Goal: Information Seeking & Learning: Check status

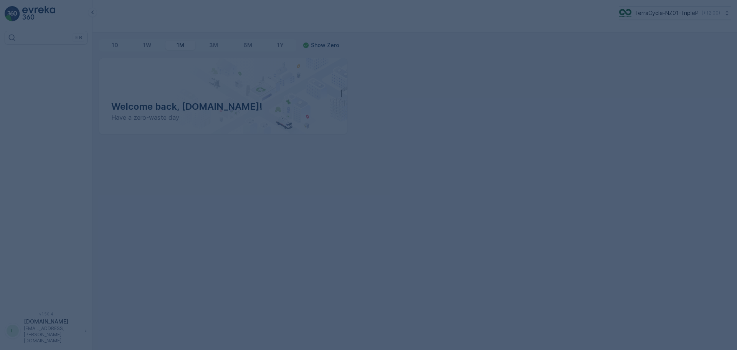
click at [638, 14] on div at bounding box center [368, 175] width 737 height 350
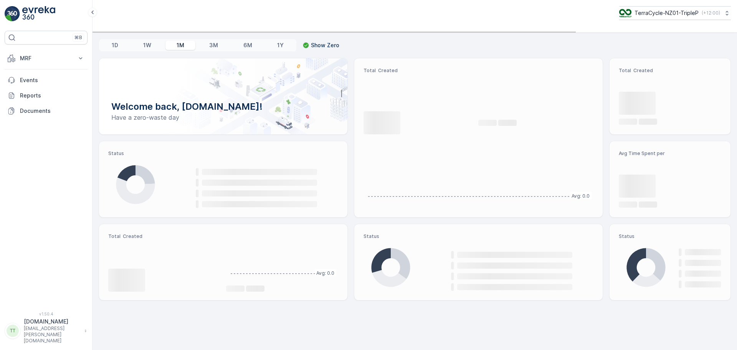
click at [637, 14] on p "TerraCycle-NZ01-TripleP" at bounding box center [666, 13] width 64 height 8
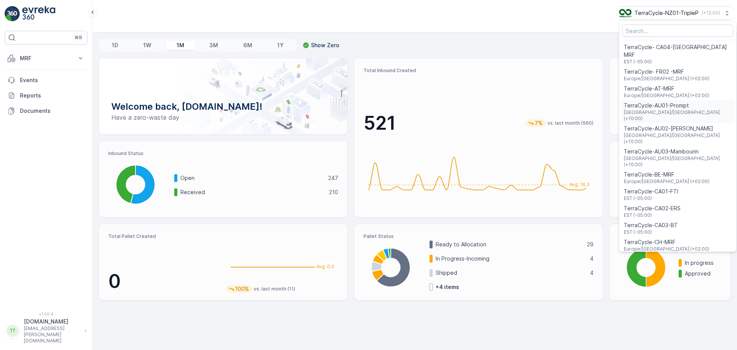
click at [631, 102] on span "TerraCycle-AU01-Prompt" at bounding box center [678, 106] width 108 height 8
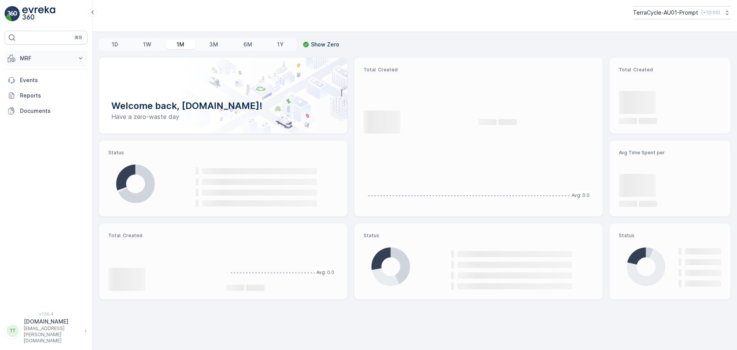
click at [24, 58] on p "MRF" at bounding box center [46, 59] width 52 height 8
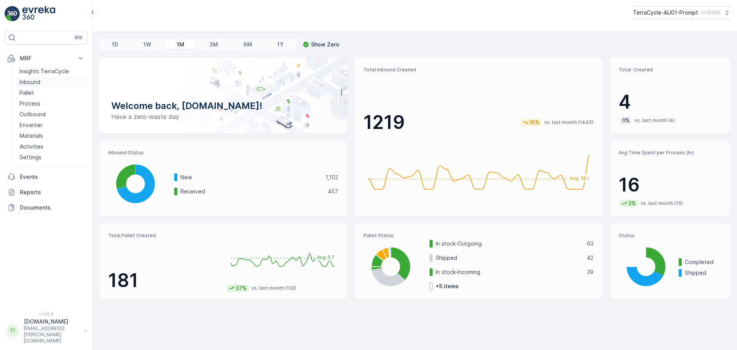
click at [25, 82] on p "Inbound" at bounding box center [30, 82] width 21 height 8
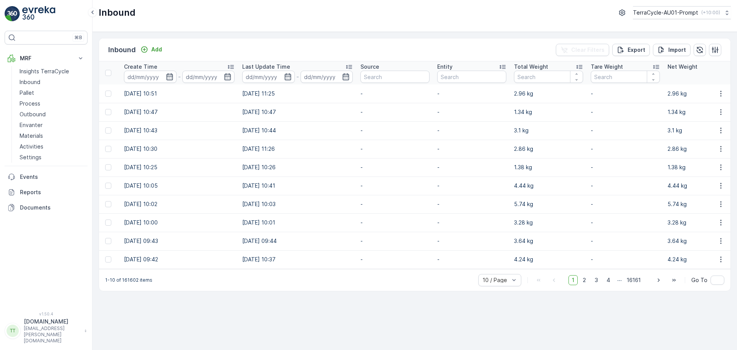
scroll to position [0, 864]
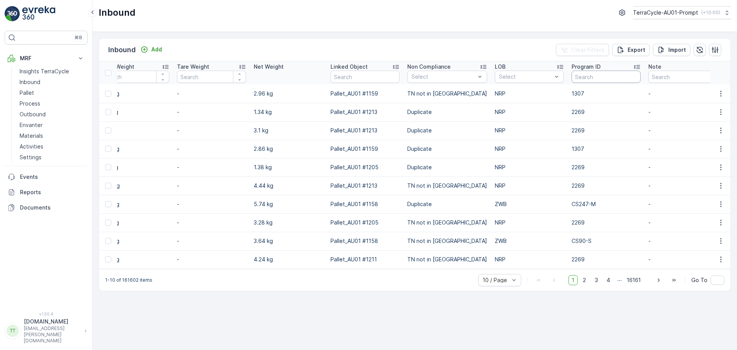
click at [577, 73] on input "text" at bounding box center [606, 77] width 69 height 12
type input "391"
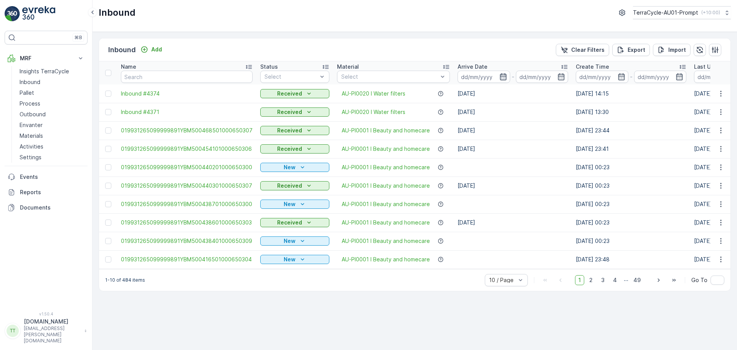
click at [499, 78] on icon "button" at bounding box center [503, 77] width 8 height 8
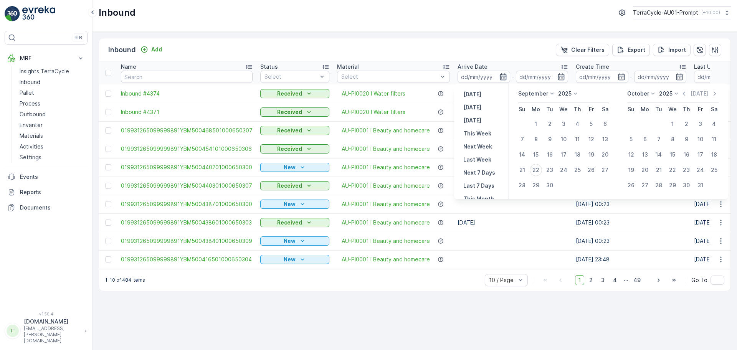
click at [500, 76] on icon "button" at bounding box center [503, 77] width 8 height 8
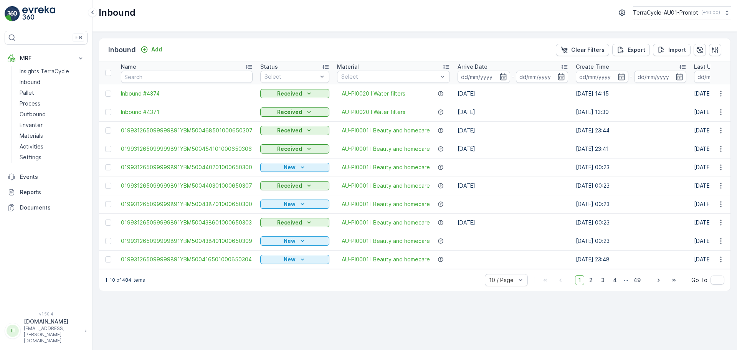
click at [561, 64] on icon at bounding box center [564, 67] width 8 height 8
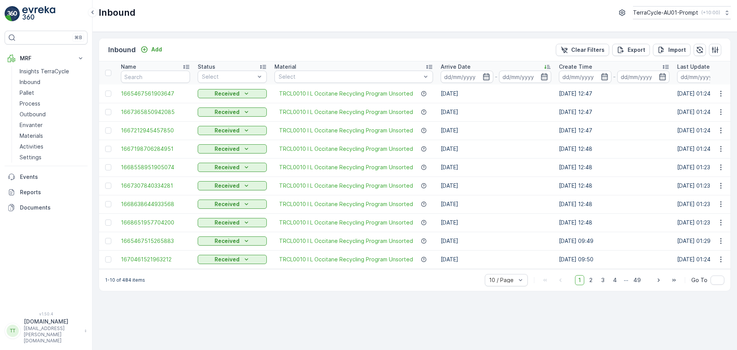
click at [561, 64] on p "Create Time" at bounding box center [575, 67] width 33 height 8
click at [544, 65] on icon at bounding box center [547, 67] width 8 height 8
click at [547, 66] on icon at bounding box center [547, 67] width 8 height 8
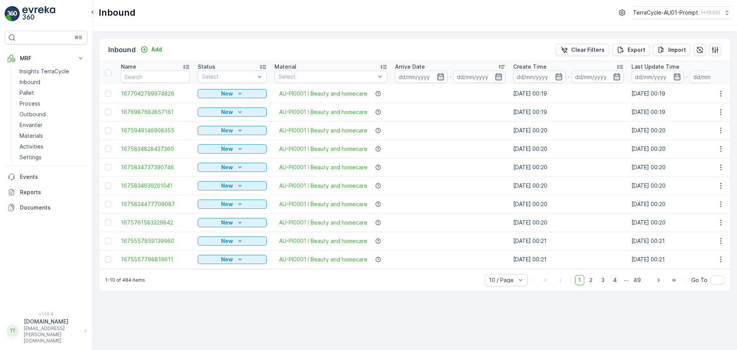
click at [618, 285] on span "4" at bounding box center [615, 280] width 11 height 10
click at [618, 285] on span "5" at bounding box center [615, 280] width 10 height 10
click at [618, 285] on span "6" at bounding box center [615, 280] width 10 height 10
click at [618, 285] on span "7" at bounding box center [615, 280] width 10 height 10
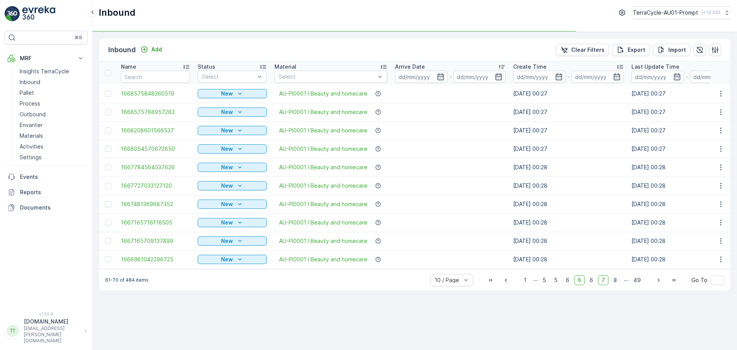
click at [618, 285] on span "8" at bounding box center [615, 280] width 10 height 10
click at [618, 285] on span "9" at bounding box center [615, 280] width 10 height 10
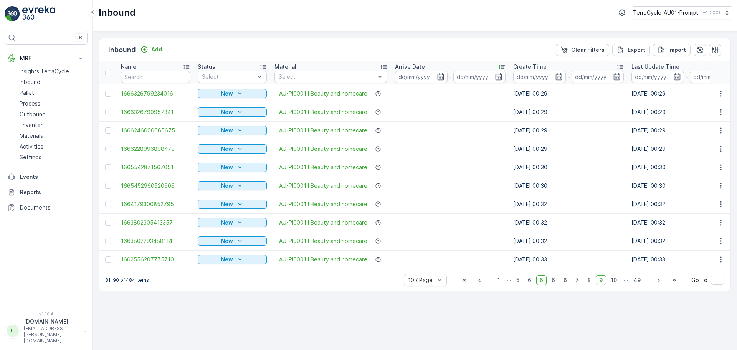
click at [501, 64] on icon at bounding box center [502, 67] width 8 height 8
click at [503, 66] on icon at bounding box center [502, 67] width 8 height 8
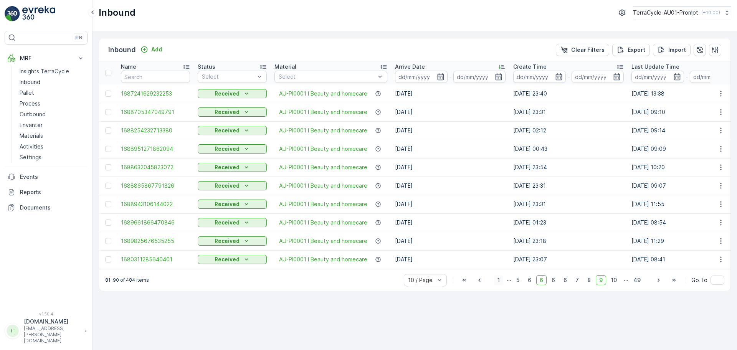
click at [502, 283] on span "1" at bounding box center [498, 280] width 9 height 10
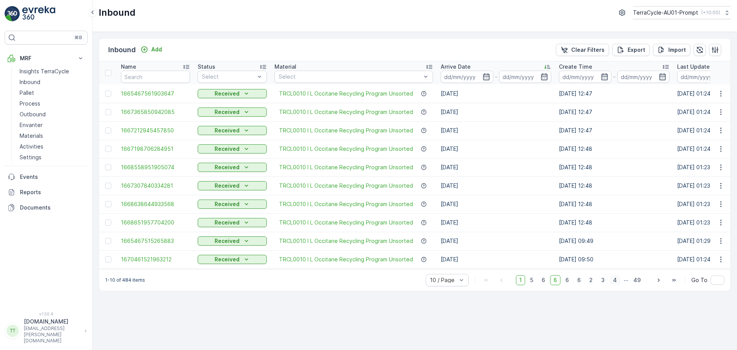
click at [617, 284] on span "4" at bounding box center [615, 280] width 11 height 10
click at [511, 283] on span "1" at bounding box center [508, 280] width 9 height 10
click at [484, 78] on icon "button" at bounding box center [486, 77] width 8 height 8
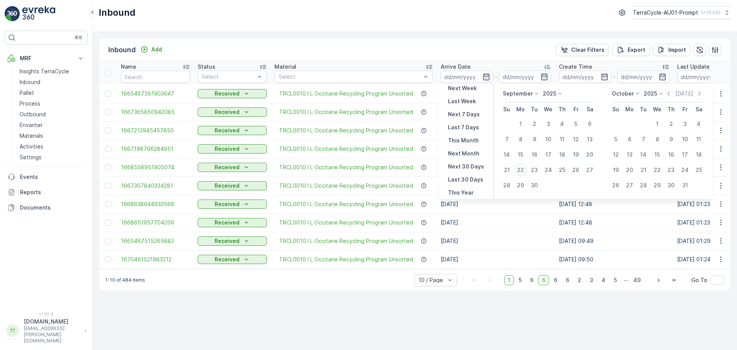
scroll to position [69, 0]
click at [466, 182] on p "This Year" at bounding box center [461, 182] width 26 height 8
type input "01.01.2025"
type input "31.12.2025"
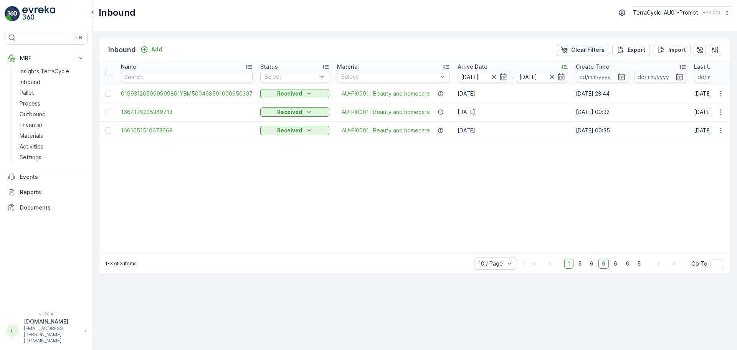
click at [581, 47] on p "Clear Filters" at bounding box center [587, 50] width 33 height 8
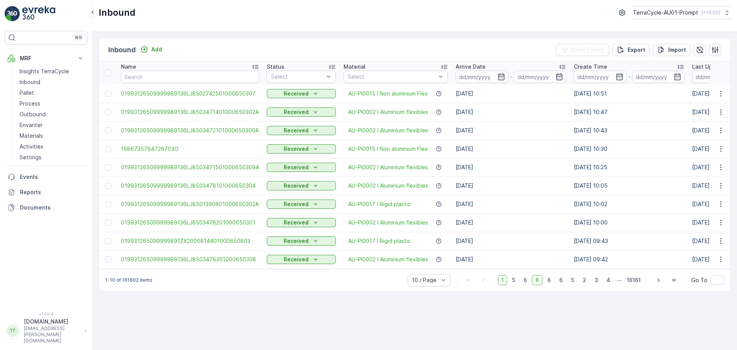
click at [512, 45] on div "Inbound Add Clear Filters Export Import" at bounding box center [414, 49] width 631 height 23
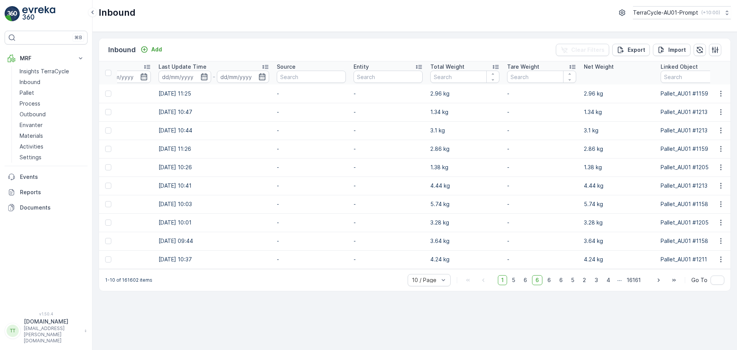
scroll to position [0, 864]
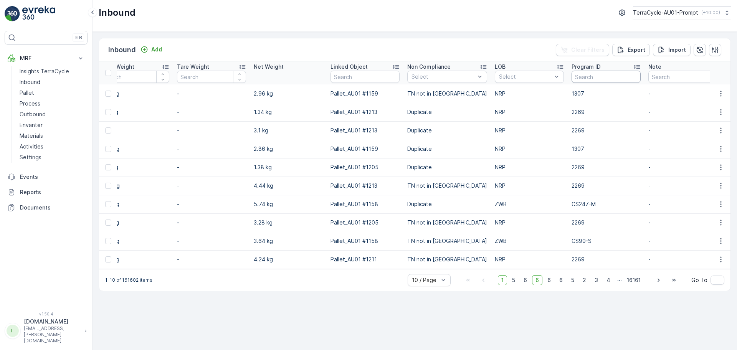
click at [591, 77] on input "text" at bounding box center [606, 77] width 69 height 12
paste input "L'Occitane"
type input "L'Occitane"
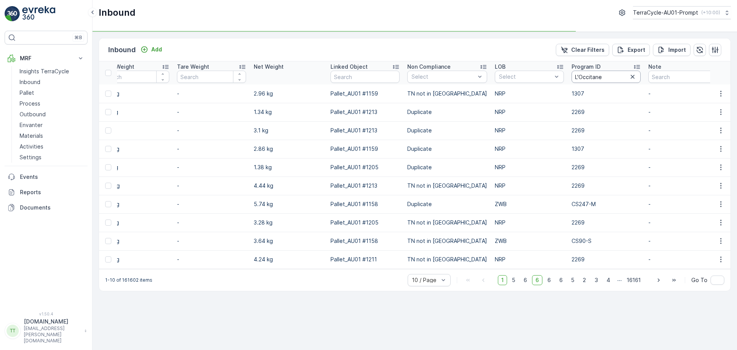
scroll to position [0, 748]
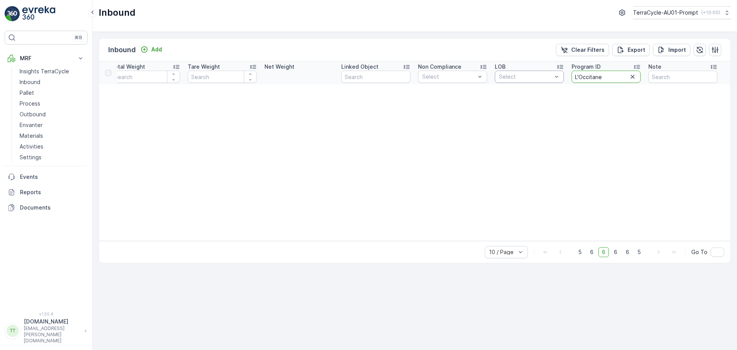
drag, startPoint x: 606, startPoint y: 76, endPoint x: 510, endPoint y: 79, distance: 96.4
click at [510, 79] on tr "Name Status Select Material Select Arrive Date - Create Time - Last Update Time…" at bounding box center [41, 72] width 1380 height 23
type input "391"
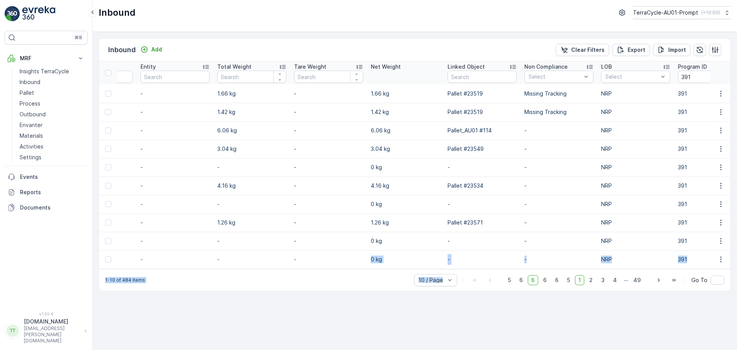
drag, startPoint x: 494, startPoint y: 273, endPoint x: 302, endPoint y: 266, distance: 191.7
click at [302, 266] on div "Inbound Add Clear Filters Export Import Name Status Select Material Select Arri…" at bounding box center [415, 164] width 632 height 253
click at [301, 266] on td "-" at bounding box center [328, 259] width 77 height 18
click at [301, 273] on div "1-10 of 484 items 10 / Page 5 6 6 6 6 5 1 2 3 4 ... 49 Go To" at bounding box center [414, 280] width 631 height 22
click at [300, 273] on div "1-10 of 484 items 10 / Page 5 6 6 6 6 5 1 2 3 4 ... 49 Go To" at bounding box center [414, 280] width 631 height 22
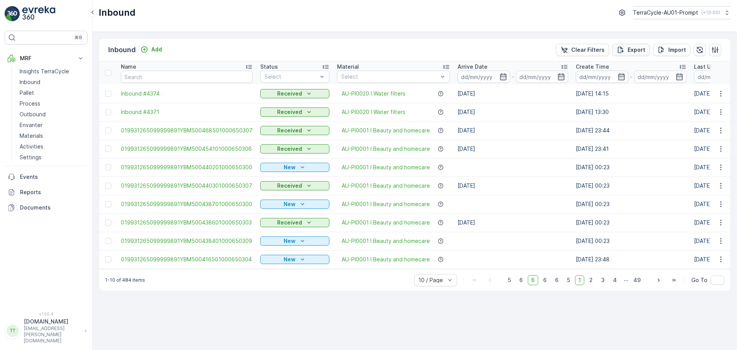
click at [633, 52] on p "Export" at bounding box center [637, 50] width 18 height 8
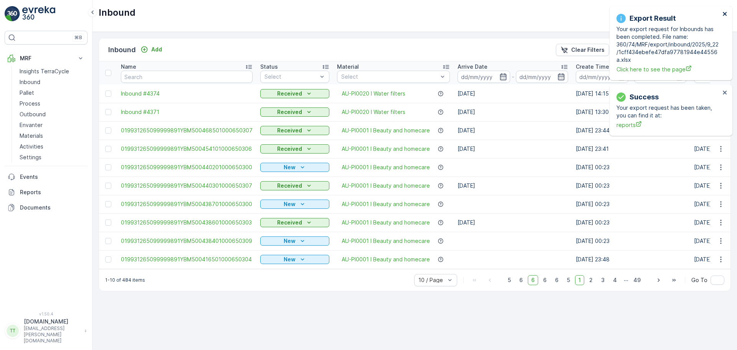
click at [723, 15] on icon "close" at bounding box center [725, 14] width 4 height 4
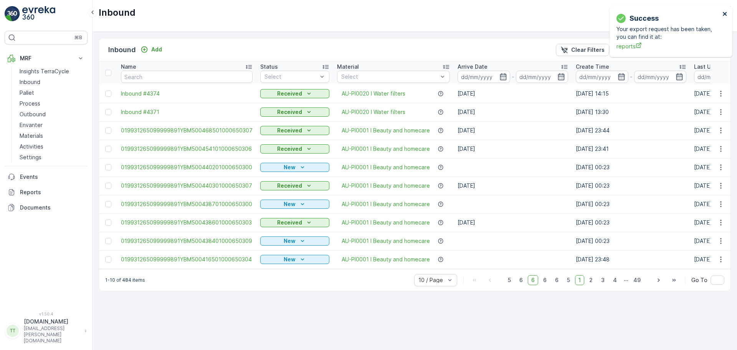
click at [725, 15] on icon "close" at bounding box center [724, 14] width 5 height 6
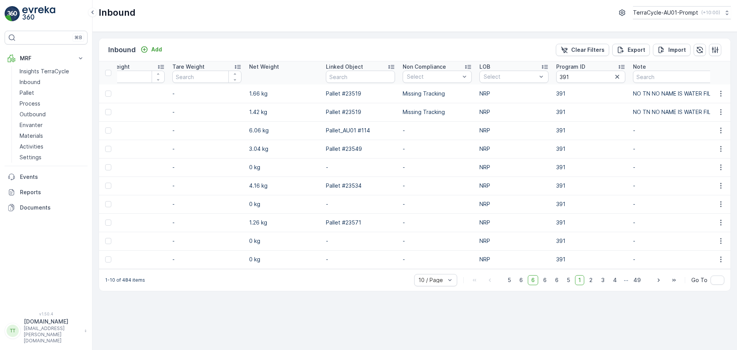
scroll to position [0, 880]
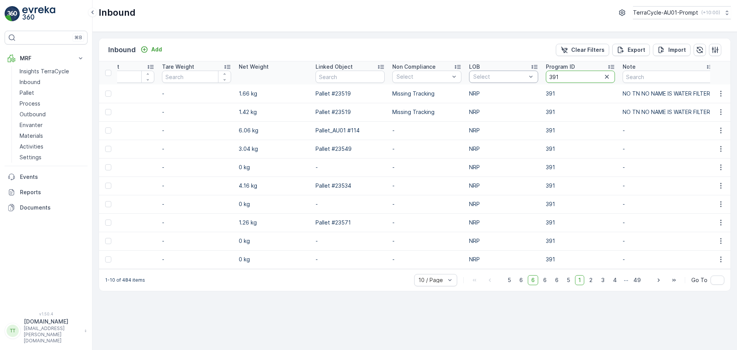
drag, startPoint x: 567, startPoint y: 80, endPoint x: 508, endPoint y: 79, distance: 58.3
type input "389"
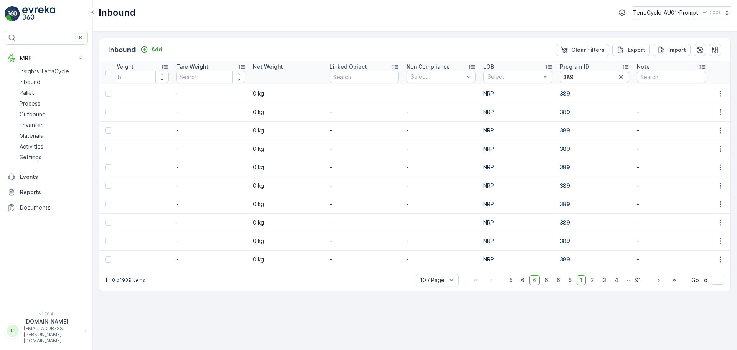
scroll to position [0, 803]
click at [634, 47] on p "Export" at bounding box center [637, 50] width 18 height 8
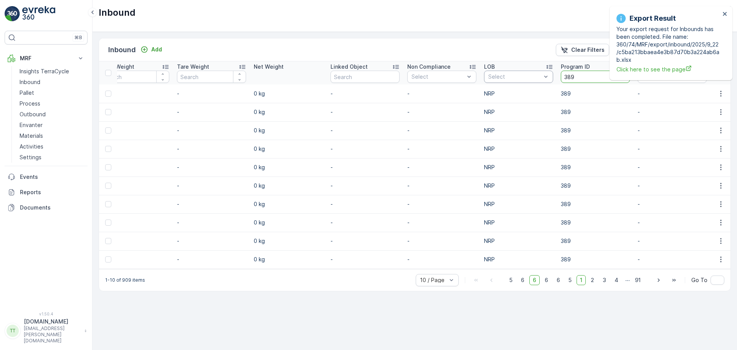
drag, startPoint x: 579, startPoint y: 79, endPoint x: 540, endPoint y: 80, distance: 39.2
click at [543, 79] on tr "Name Status Select Material Select Arrive Date - Create Time - Last Update Time…" at bounding box center [13, 72] width 1435 height 23
paste input "F-0016"
type input "F-0016"
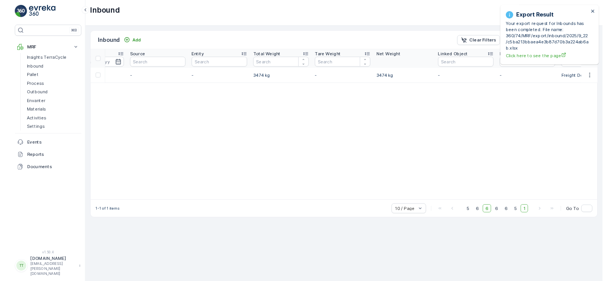
scroll to position [0, 760]
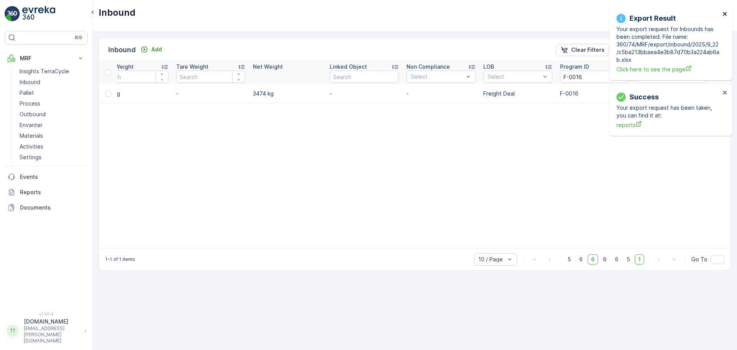
click at [722, 12] on div "Export Result Your export request for Inbounds has been completed. File name: 3…" at bounding box center [671, 43] width 123 height 74
drag, startPoint x: 723, startPoint y: 92, endPoint x: 726, endPoint y: 68, distance: 23.6
click at [723, 92] on icon "close" at bounding box center [724, 92] width 5 height 6
click at [726, 13] on icon "close" at bounding box center [724, 14] width 5 height 6
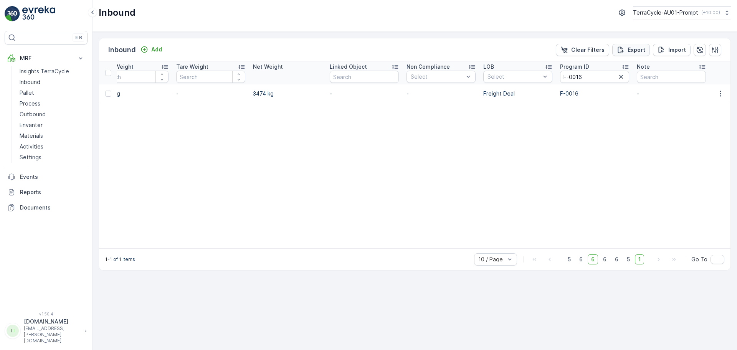
click at [633, 50] on p "Export" at bounding box center [637, 50] width 18 height 8
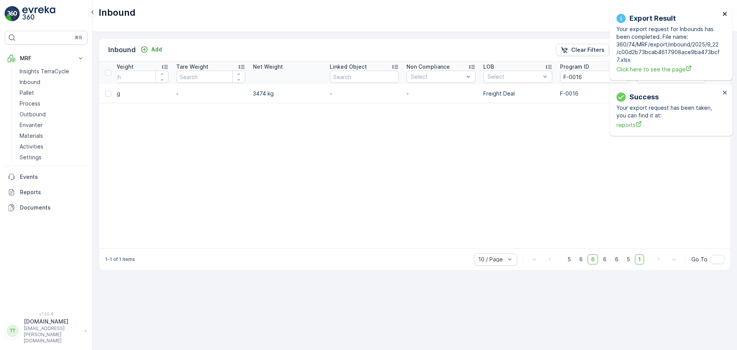
click at [726, 14] on icon "close" at bounding box center [724, 14] width 5 height 6
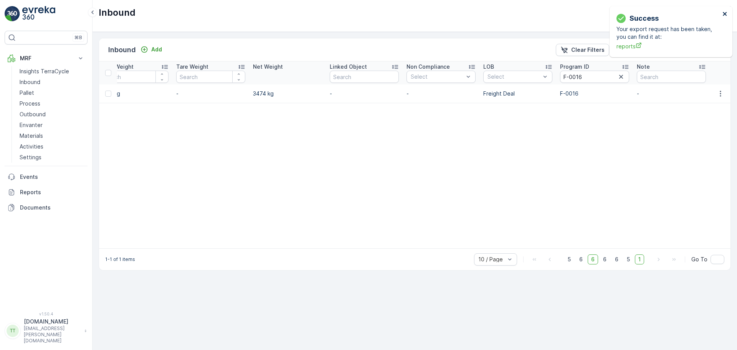
click at [725, 16] on icon "close" at bounding box center [724, 14] width 5 height 6
click at [23, 174] on p "Events" at bounding box center [52, 177] width 64 height 8
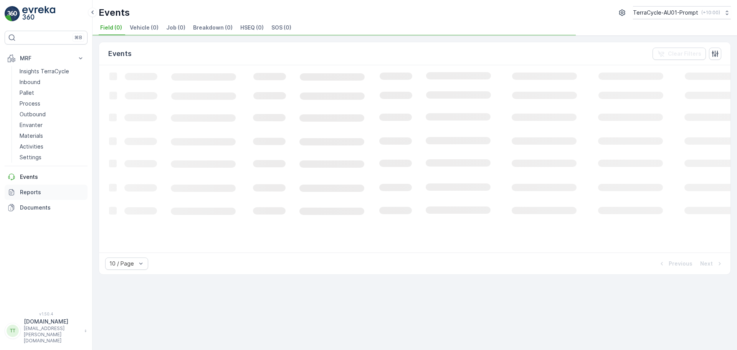
click at [25, 192] on p "Reports" at bounding box center [52, 192] width 64 height 8
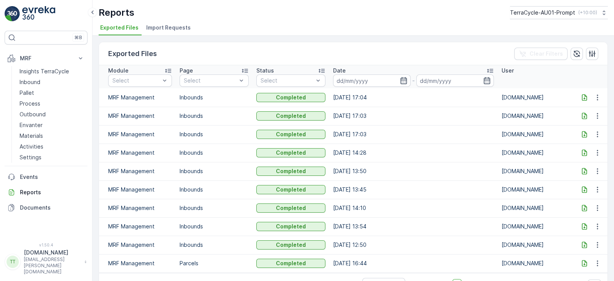
click at [583, 137] on icon at bounding box center [584, 134] width 5 height 7
click at [366, 17] on div "Reports TerraCycle-AU01-Prompt ( +10:00 )" at bounding box center [353, 12] width 509 height 13
click at [583, 114] on icon at bounding box center [585, 116] width 8 height 8
click at [547, 12] on p "TerraCycle-AU01-Prompt" at bounding box center [542, 13] width 65 height 8
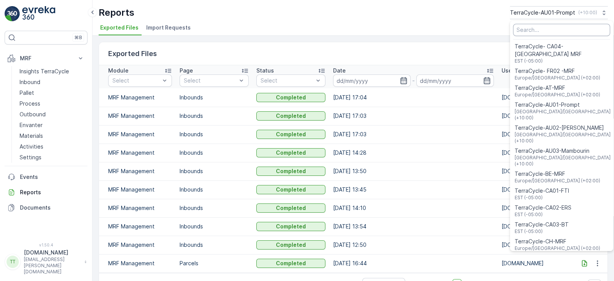
click at [551, 31] on input "Menu" at bounding box center [561, 30] width 97 height 12
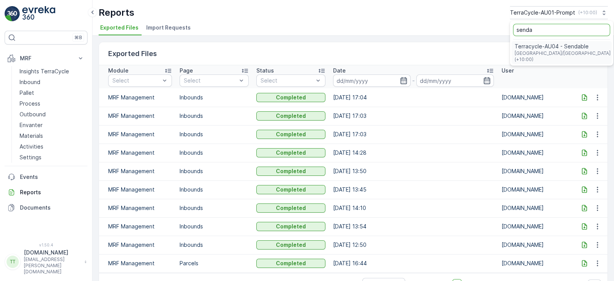
type input "senda"
click at [550, 48] on span "Terracycle-AU04 - Sendable" at bounding box center [563, 47] width 97 height 8
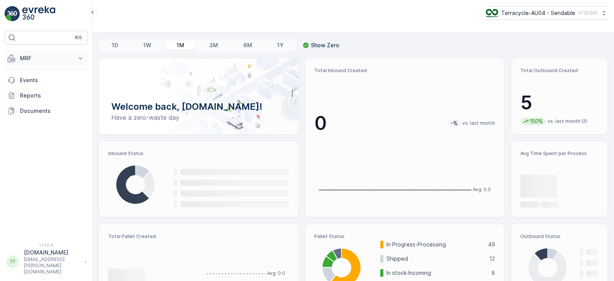
click at [71, 57] on p "MRF" at bounding box center [46, 59] width 52 height 8
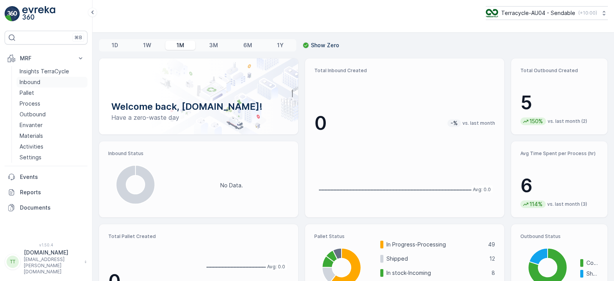
click at [30, 81] on p "Inbound" at bounding box center [30, 82] width 21 height 8
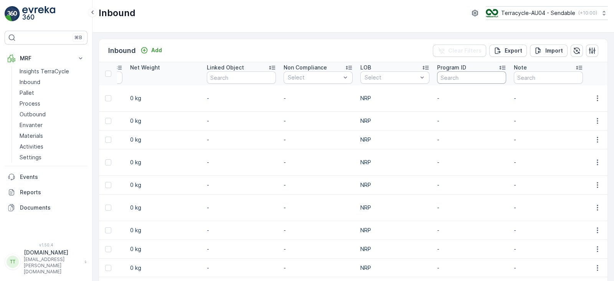
click at [451, 78] on input "text" at bounding box center [471, 77] width 69 height 12
type input "Occitane"
drag, startPoint x: 394, startPoint y: 76, endPoint x: 329, endPoint y: 78, distance: 64.5
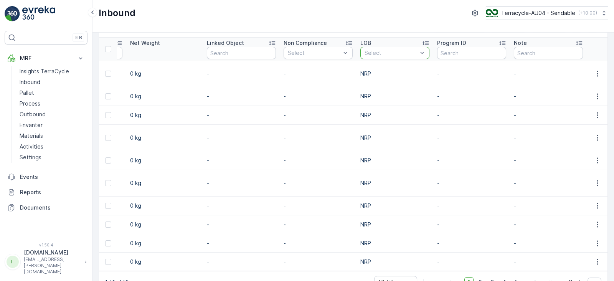
scroll to position [38, 0]
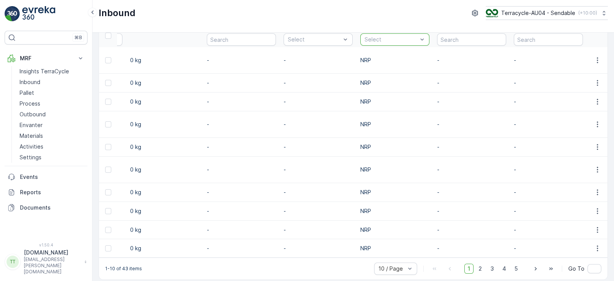
click at [428, 258] on div "1-10 of 43 items 10 / Page 1 2 3 4 5 Go To" at bounding box center [353, 269] width 509 height 22
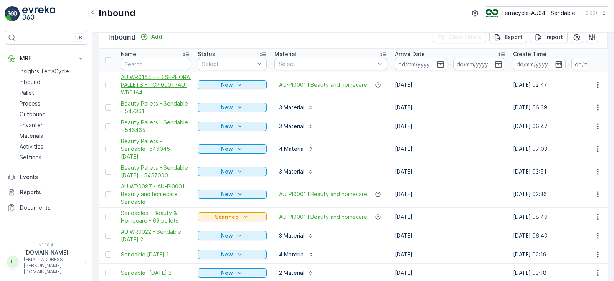
scroll to position [0, 0]
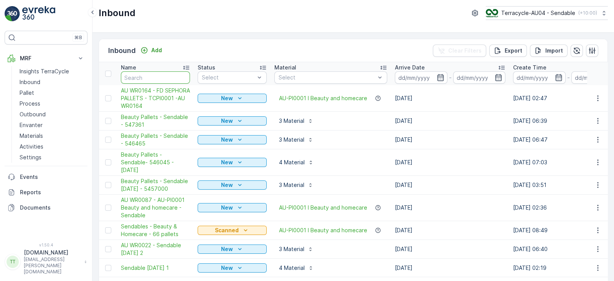
click at [144, 75] on input "text" at bounding box center [155, 77] width 69 height 12
paste input "Occitane"
type input "Occitane"
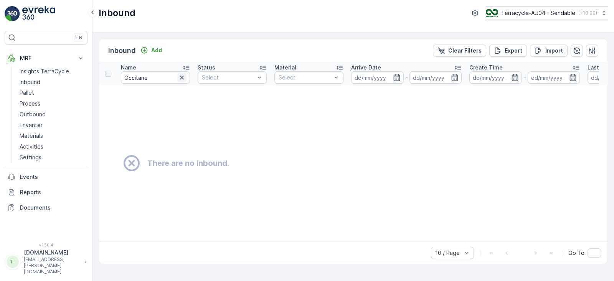
click at [180, 79] on icon "button" at bounding box center [182, 78] width 4 height 4
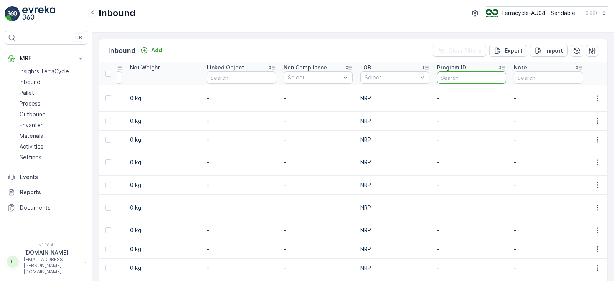
click at [461, 78] on input "text" at bounding box center [471, 77] width 69 height 12
type input "381"
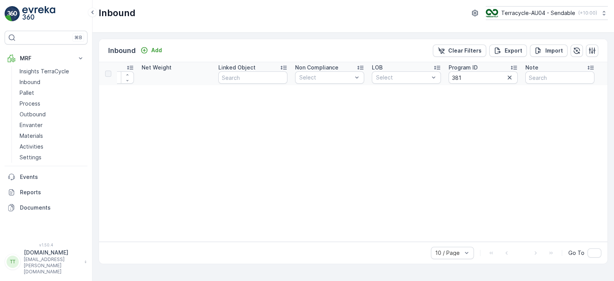
scroll to position [0, 871]
drag, startPoint x: 479, startPoint y: 79, endPoint x: 421, endPoint y: 83, distance: 58.1
type input "389"
drag, startPoint x: 468, startPoint y: 79, endPoint x: 434, endPoint y: 80, distance: 33.4
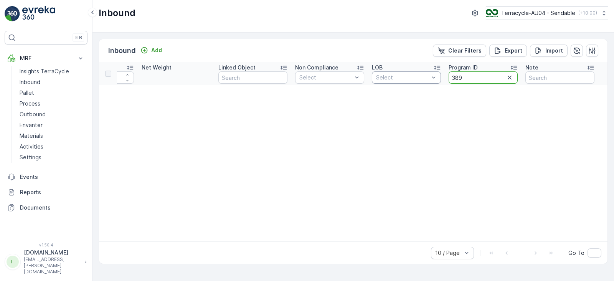
type input "38"
drag, startPoint x: 469, startPoint y: 81, endPoint x: 449, endPoint y: 82, distance: 20.7
click at [449, 82] on div "38" at bounding box center [483, 77] width 69 height 12
type input "391"
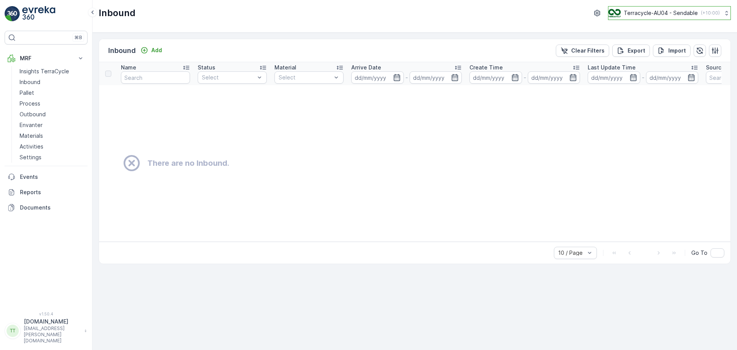
click at [614, 9] on p "Terracycle-AU04 - Sendable" at bounding box center [661, 13] width 74 height 8
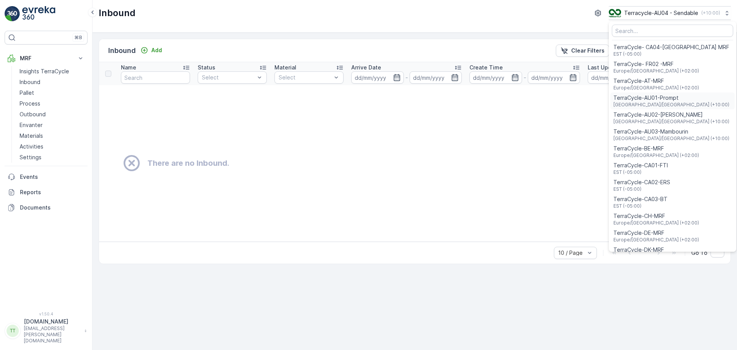
click at [614, 104] on span "Australia/Sydney (+10:00)" at bounding box center [671, 105] width 116 height 6
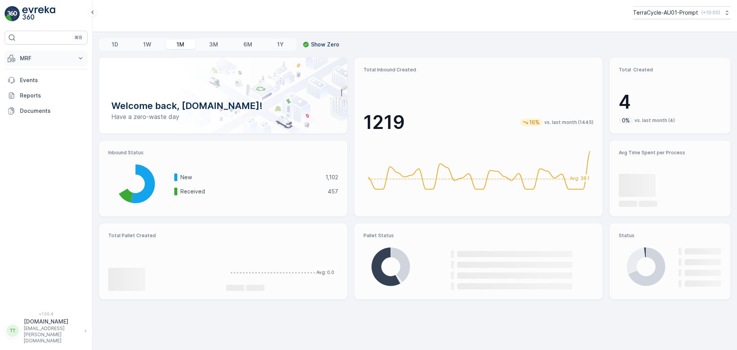
click at [41, 66] on button "MRF" at bounding box center [46, 58] width 83 height 15
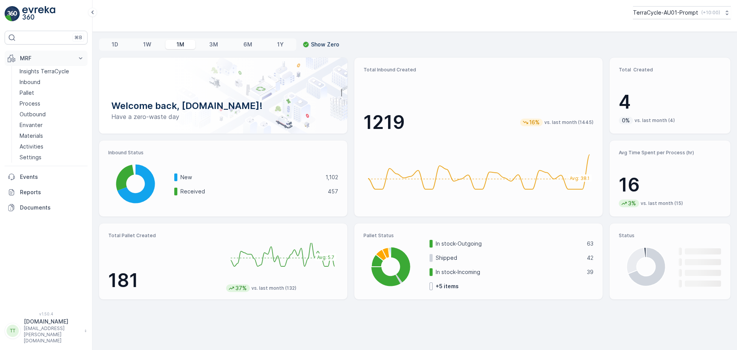
click at [36, 61] on p "MRF" at bounding box center [46, 59] width 52 height 8
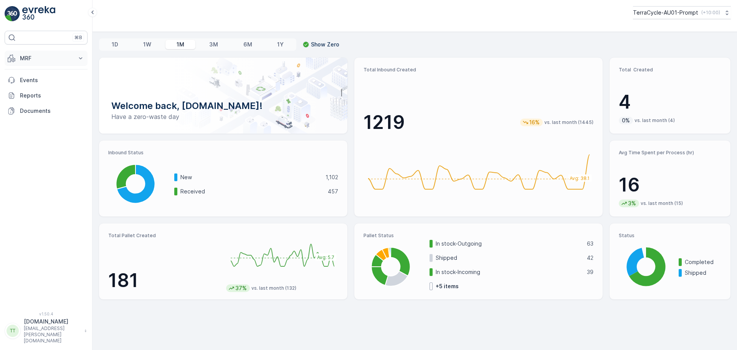
click at [36, 61] on p "MRF" at bounding box center [46, 59] width 52 height 8
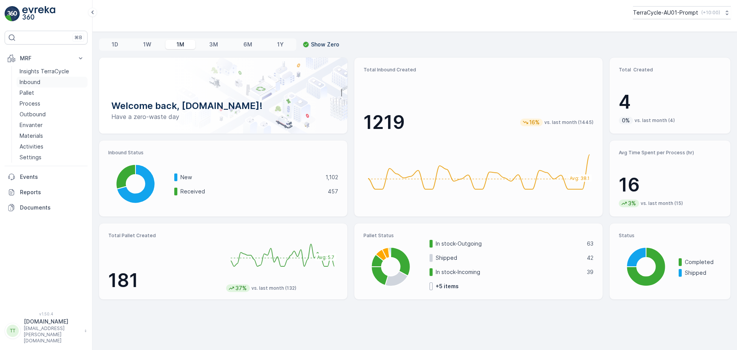
click at [34, 80] on p "Inbound" at bounding box center [30, 82] width 21 height 8
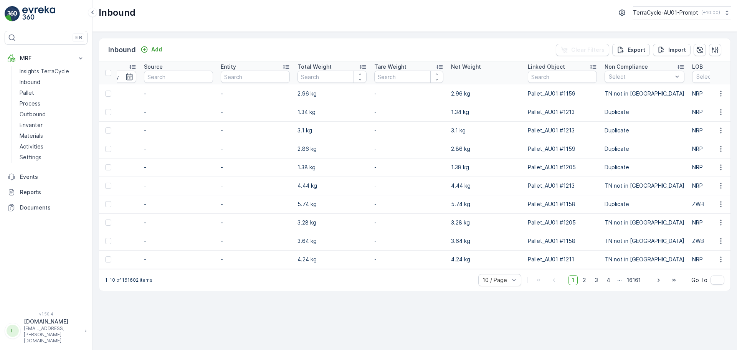
scroll to position [0, 864]
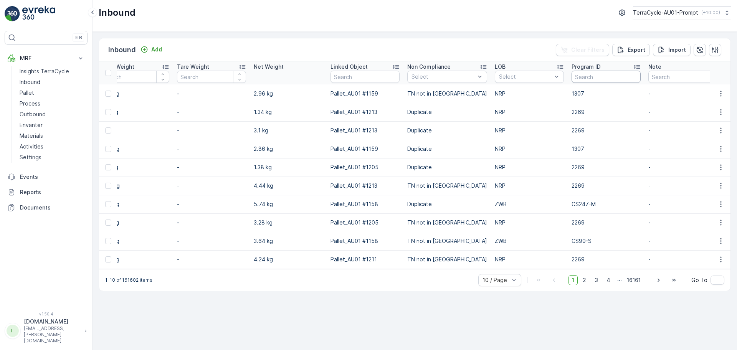
click at [585, 75] on input "text" at bounding box center [606, 77] width 69 height 12
type input "0016"
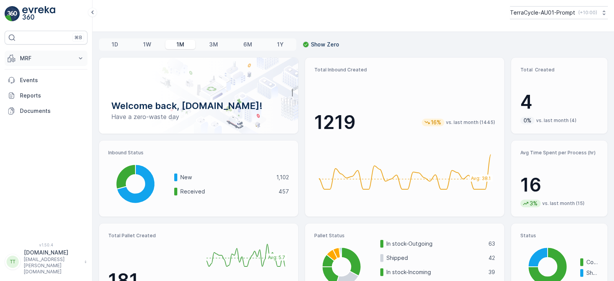
click at [59, 58] on p "MRF" at bounding box center [46, 59] width 52 height 8
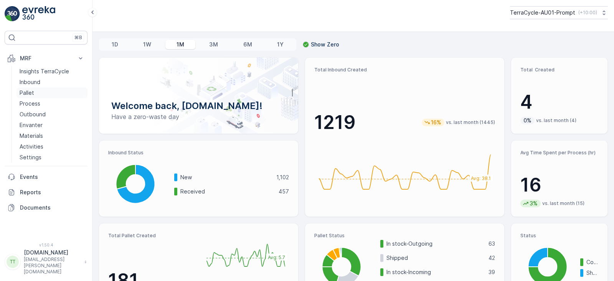
click at [30, 95] on p "Pallet" at bounding box center [27, 93] width 15 height 8
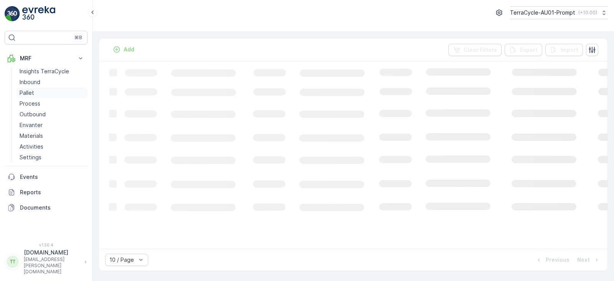
click at [27, 90] on p "Pallet" at bounding box center [27, 93] width 15 height 8
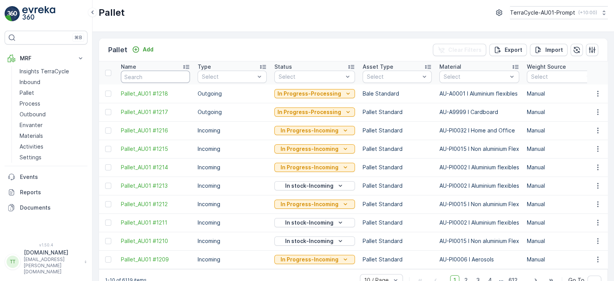
click at [148, 71] on input "text" at bounding box center [155, 77] width 69 height 12
type input "FD"
click at [204, 30] on div "Pallet TerraCycle-AU01-Prompt ( +10:00 )" at bounding box center [354, 16] width 522 height 32
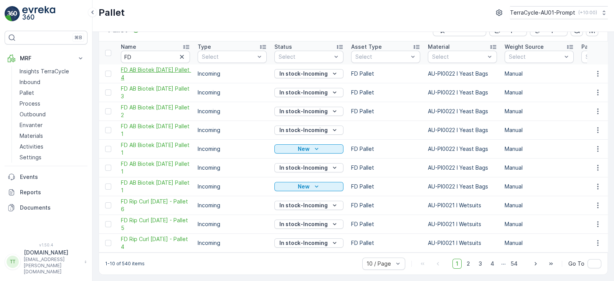
drag, startPoint x: 160, startPoint y: 79, endPoint x: 148, endPoint y: 71, distance: 14.9
click at [148, 71] on span "FD AB Biotek 19.09.2025 Pallet 4" at bounding box center [155, 73] width 69 height 15
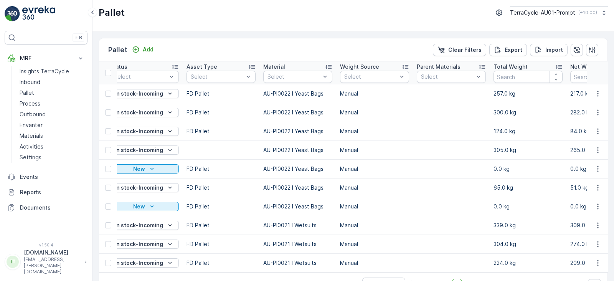
scroll to position [0, 168]
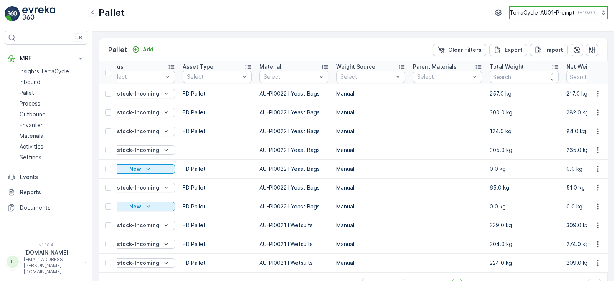
click at [566, 18] on button "TerraCycle-AU01-Prompt ( +10:00 )" at bounding box center [558, 12] width 99 height 13
type input "sen"
click at [555, 54] on span "[GEOGRAPHIC_DATA]/[GEOGRAPHIC_DATA] (+10:00)" at bounding box center [563, 56] width 97 height 12
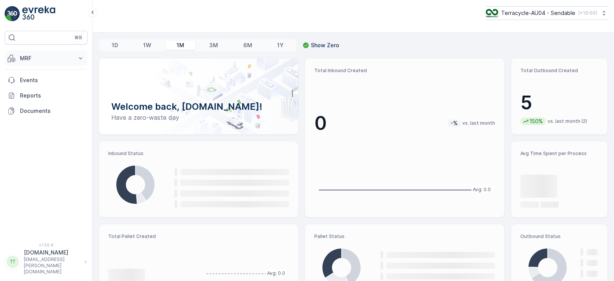
click at [37, 64] on button "MRF" at bounding box center [46, 58] width 83 height 15
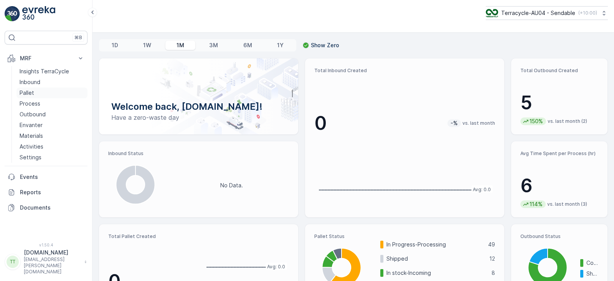
click at [26, 91] on p "Pallet" at bounding box center [27, 93] width 15 height 8
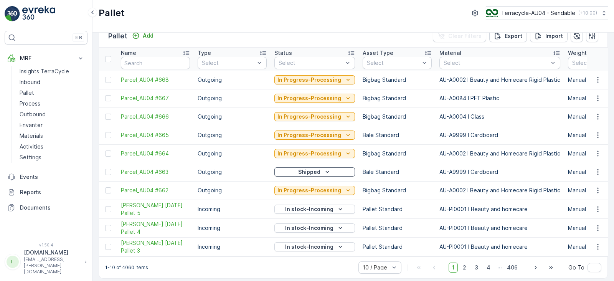
scroll to position [21, 0]
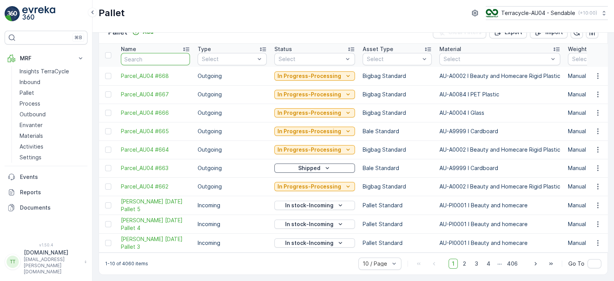
click at [142, 55] on input "text" at bounding box center [155, 59] width 69 height 12
type input "FD"
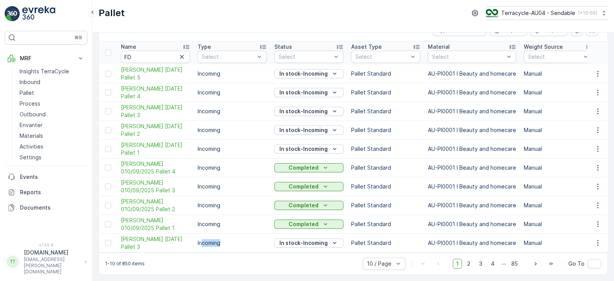
drag, startPoint x: 200, startPoint y: 250, endPoint x: 228, endPoint y: 250, distance: 27.6
click at [228, 250] on td "Incoming" at bounding box center [232, 243] width 77 height 19
drag, startPoint x: 232, startPoint y: 264, endPoint x: 235, endPoint y: 259, distance: 6.0
click at [232, 264] on div "1-10 of 850 items 10 / Page 1 2 3 4 ... 85 Go To" at bounding box center [353, 264] width 509 height 22
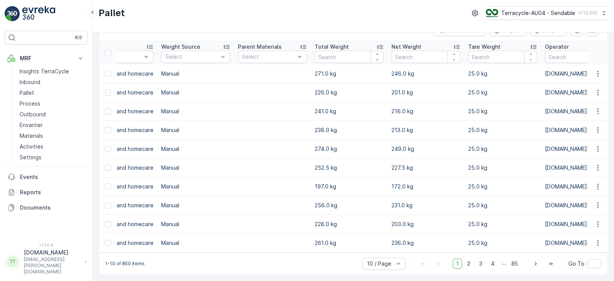
scroll to position [0, 409]
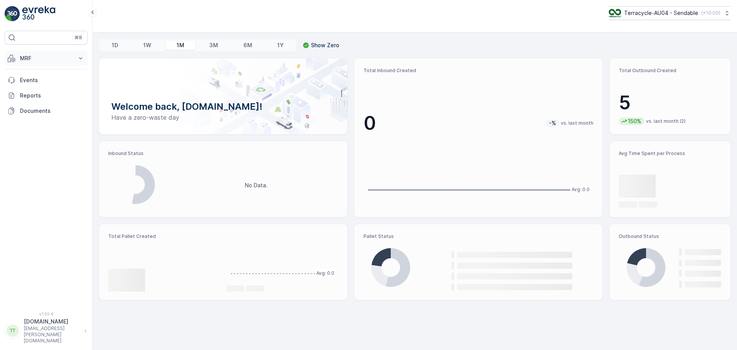
click at [20, 58] on p "MRF" at bounding box center [46, 59] width 52 height 8
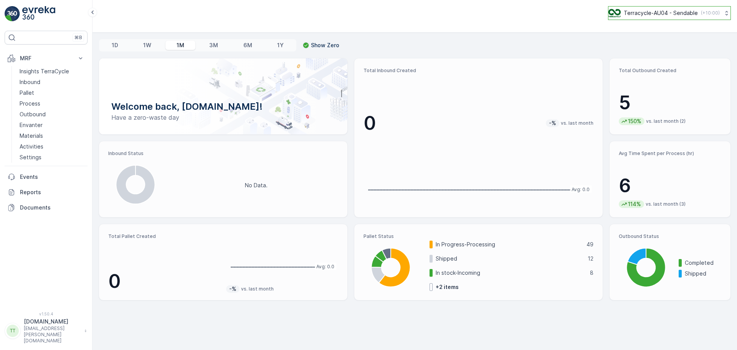
click at [668, 13] on p "Terracycle-AU04 - Sendable" at bounding box center [661, 13] width 74 height 8
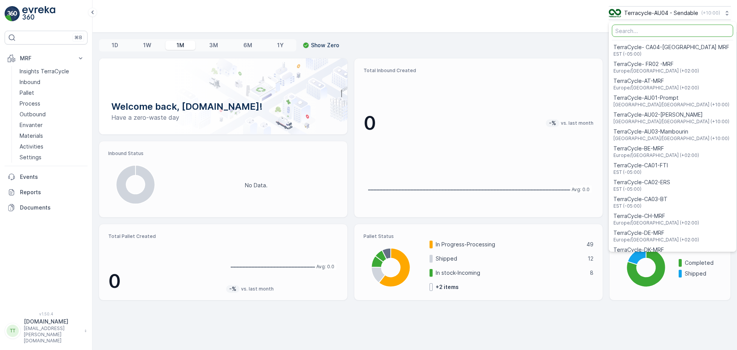
click at [477, 12] on div "Terracycle-AU04 - Sendable ( +10:00 ) TerraCycle- CA04-[GEOGRAPHIC_DATA] MRF ES…" at bounding box center [415, 13] width 632 height 14
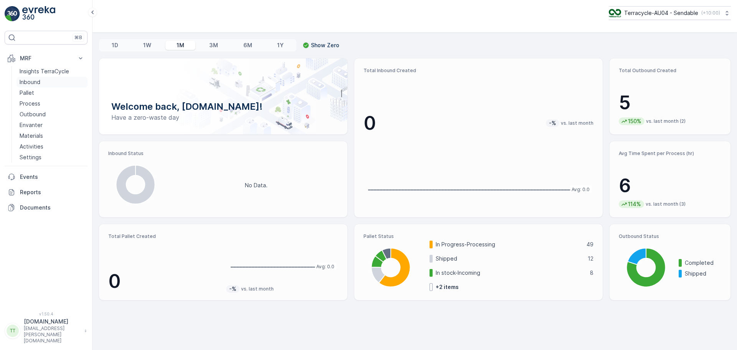
click at [36, 82] on p "Inbound" at bounding box center [30, 82] width 21 height 8
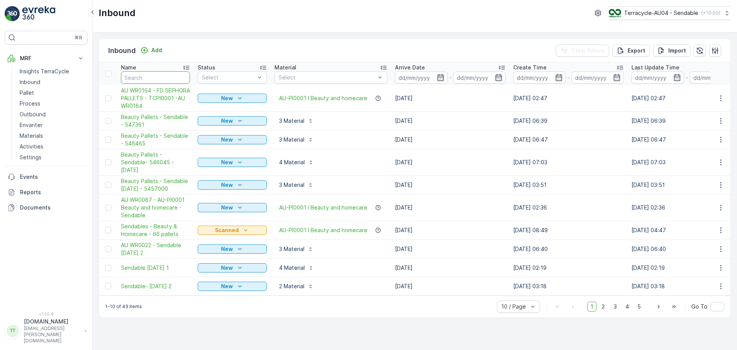
click at [145, 75] on input "text" at bounding box center [155, 77] width 69 height 12
paste input "1661051510673669"
type input "1661051510673669"
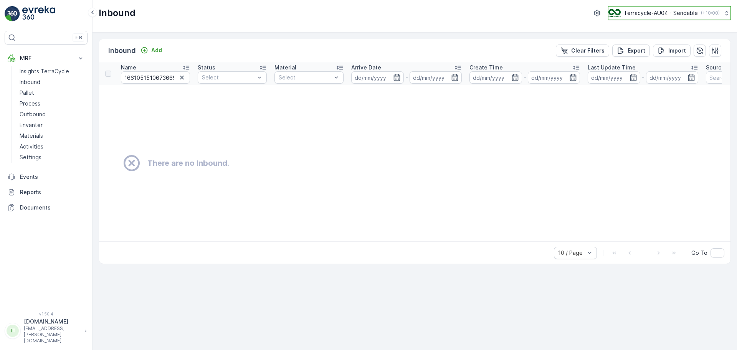
click at [662, 18] on button "Terracycle-AU04 - Sendable ( +10:00 )" at bounding box center [669, 13] width 123 height 14
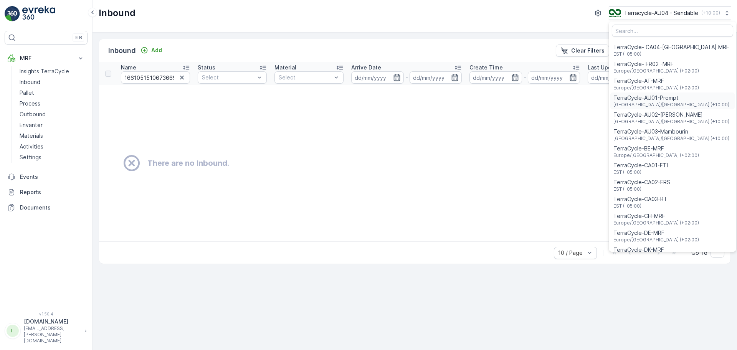
click at [671, 107] on span "Australia/Sydney (+10:00)" at bounding box center [671, 105] width 116 height 6
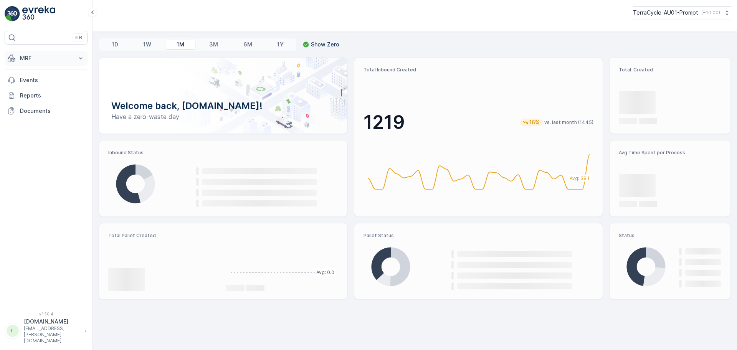
click at [61, 55] on p "MRF" at bounding box center [46, 59] width 52 height 8
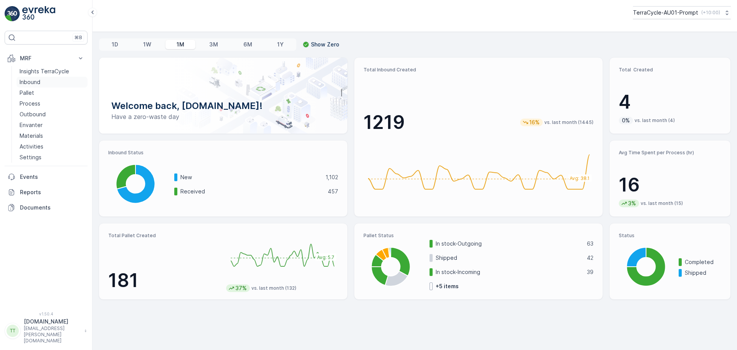
click at [33, 80] on p "Inbound" at bounding box center [30, 82] width 21 height 8
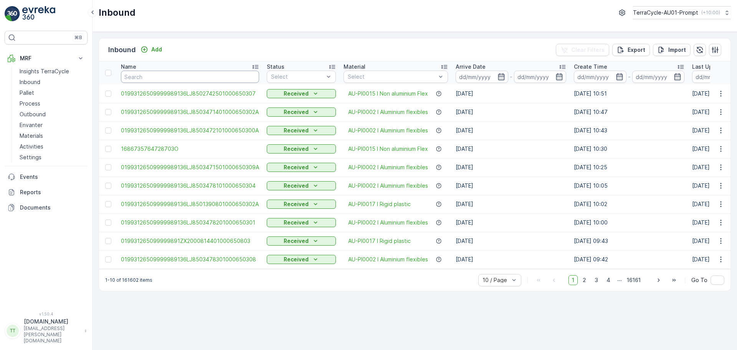
click at [143, 80] on input "text" at bounding box center [190, 77] width 138 height 12
paste input "1661051510673669"
type input "1661051510673669"
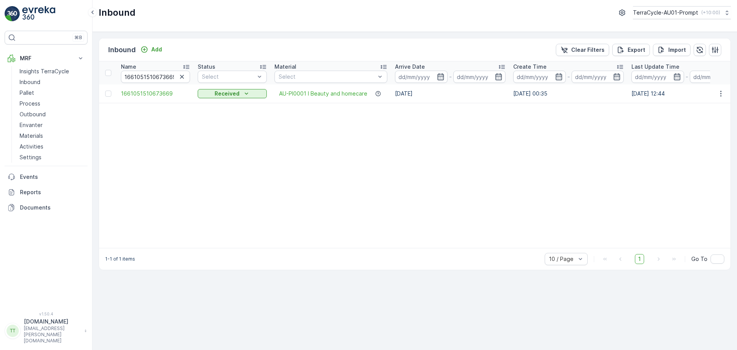
drag, startPoint x: 183, startPoint y: 75, endPoint x: 178, endPoint y: 75, distance: 5.4
click at [182, 75] on icon "button" at bounding box center [182, 77] width 8 height 8
type input "2022A"
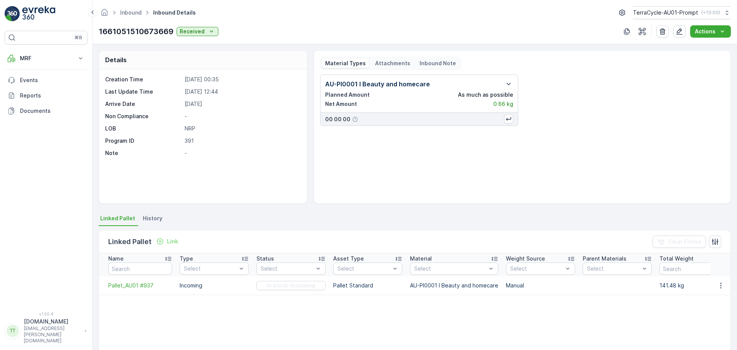
click at [277, 36] on div "1661051510673669 Received Actions" at bounding box center [415, 31] width 632 height 12
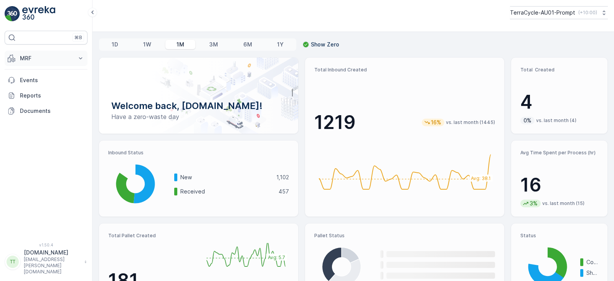
click at [32, 60] on p "MRF" at bounding box center [46, 59] width 52 height 8
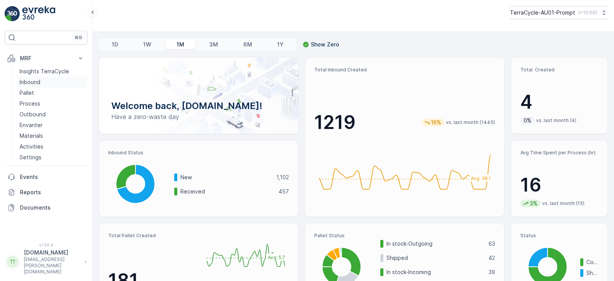
click at [34, 83] on p "Inbound" at bounding box center [30, 82] width 21 height 8
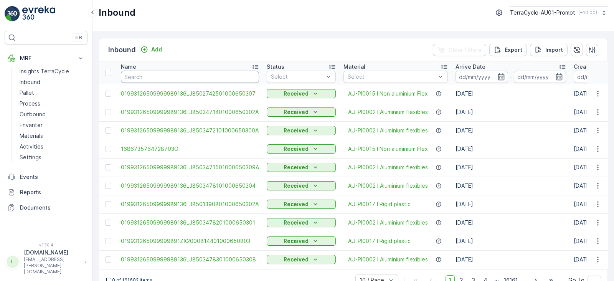
drag, startPoint x: 137, startPoint y: 74, endPoint x: 142, endPoint y: 74, distance: 4.6
click at [138, 74] on input "text" at bounding box center [190, 77] width 138 height 12
paste input "1661051510673669"
type input "1661051510673669"
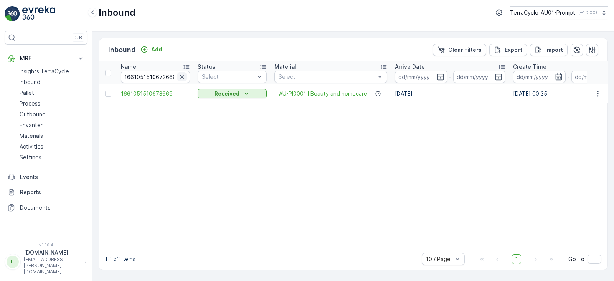
click at [182, 79] on icon "button" at bounding box center [182, 77] width 8 height 8
click at [171, 77] on input "text" at bounding box center [155, 77] width 69 height 12
paste input "1664179235349713"
type input "1664179235349713"
click at [183, 76] on icon "button" at bounding box center [182, 77] width 8 height 8
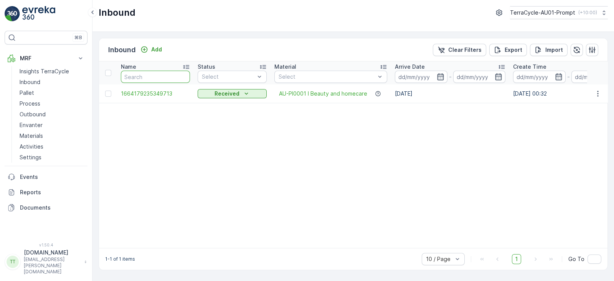
paste input "019931265099999891YBM500468501000650307"
type input "019931265099999891YBM500468501000650307"
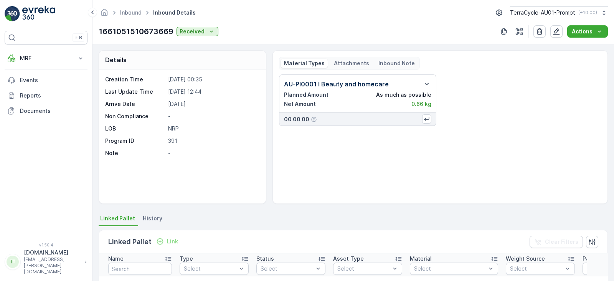
click at [305, 168] on div "AU-PI0001 I Beauty and homecare Planned Amount As much as possible Net Amount 0…" at bounding box center [440, 135] width 322 height 123
click at [263, 35] on div "1664179235349713 Received Actions" at bounding box center [353, 31] width 509 height 12
click at [270, 28] on div "1664179235349713 Received Actions" at bounding box center [353, 31] width 509 height 12
click at [387, 26] on div "019931265099999891YBM500468501000650307 Received Actions" at bounding box center [353, 31] width 509 height 12
